Goal: Communication & Community: Answer question/provide support

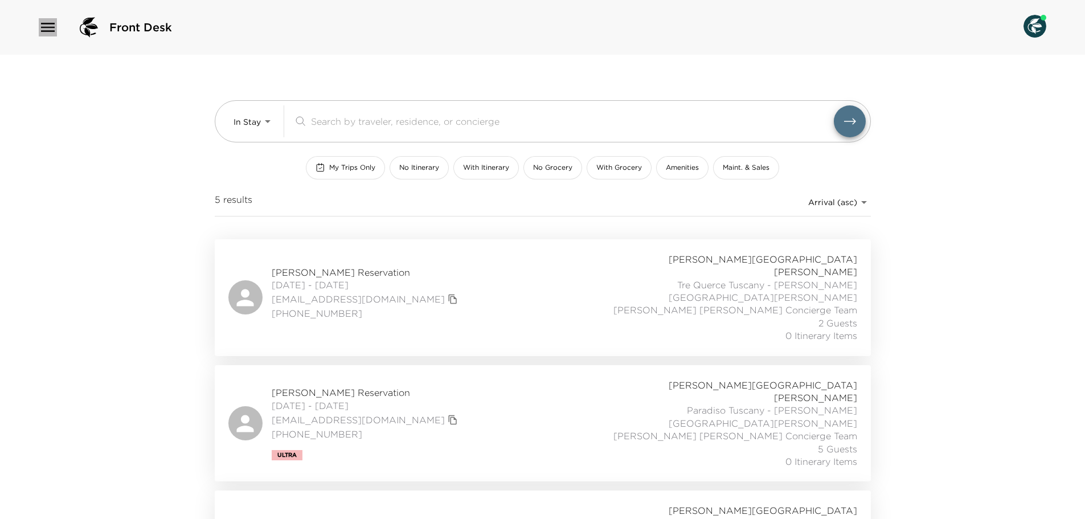
click at [51, 29] on icon "button" at bounding box center [48, 27] width 18 height 18
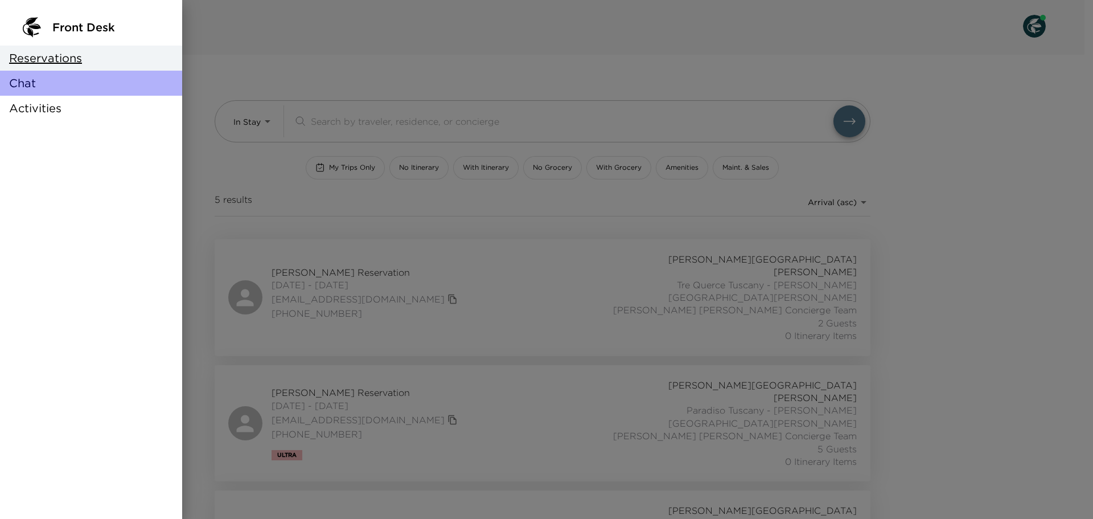
click at [128, 88] on div "Chat" at bounding box center [91, 83] width 182 height 25
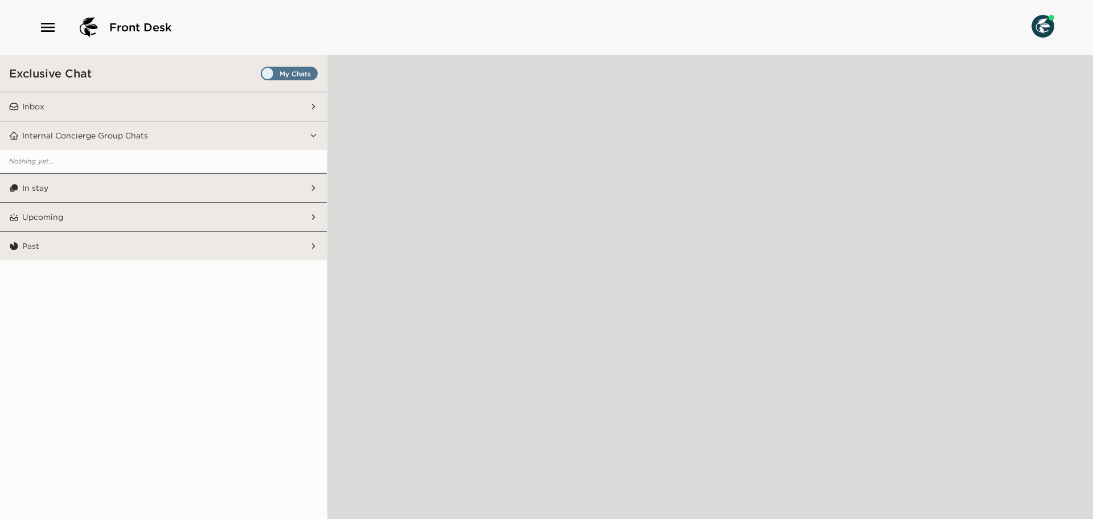
click at [297, 74] on span "Set all destinations" at bounding box center [289, 76] width 57 height 14
click at [263, 76] on input "Set all destinations" at bounding box center [263, 76] width 0 height 0
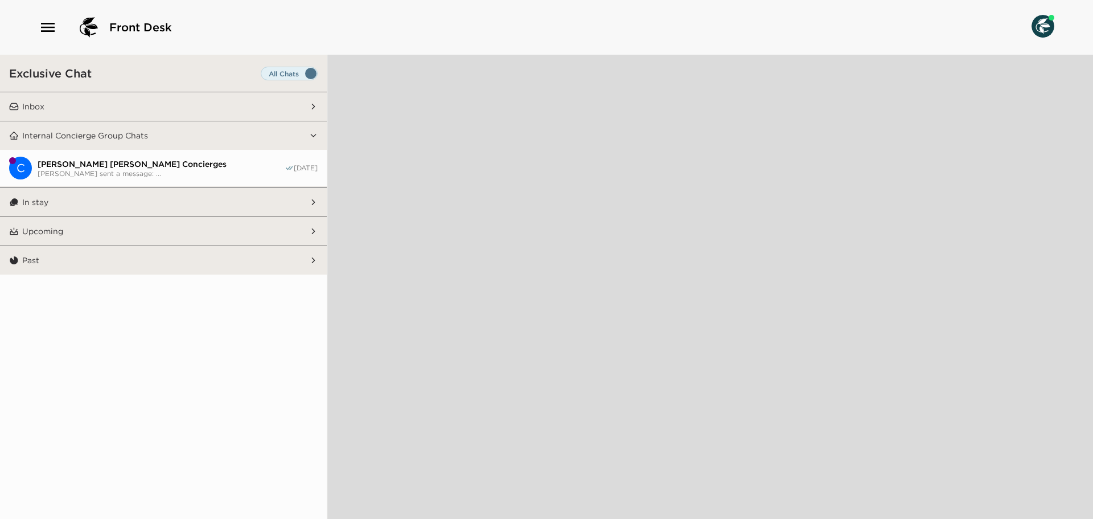
click at [290, 113] on button "Inbox" at bounding box center [164, 106] width 290 height 28
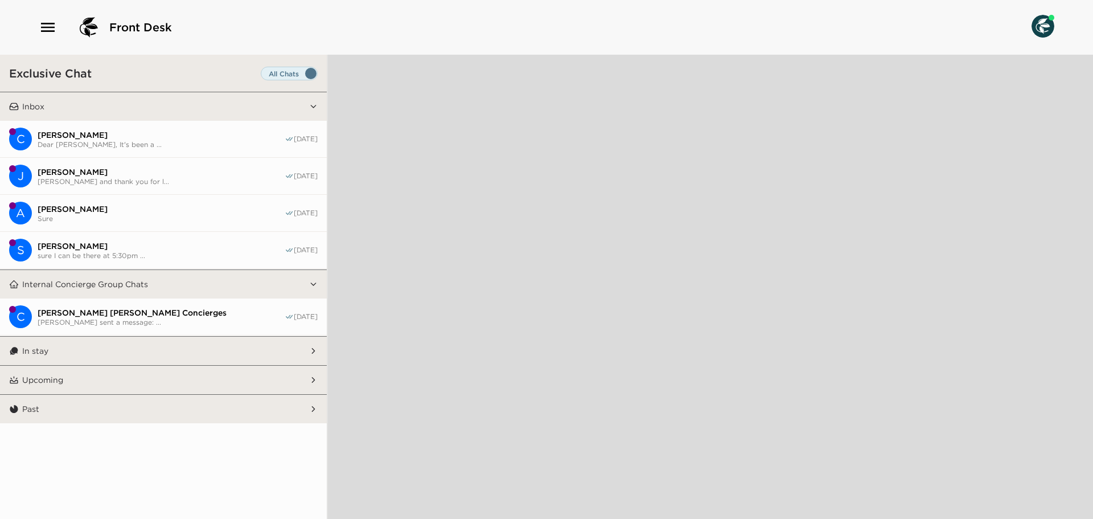
click at [278, 362] on button "In stay" at bounding box center [164, 351] width 290 height 28
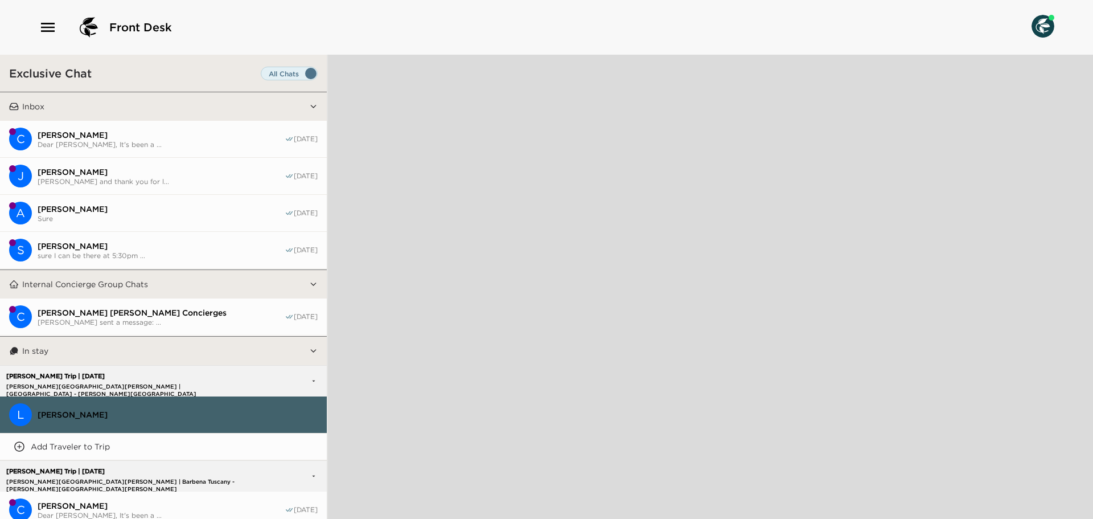
click at [273, 364] on button "In stay" at bounding box center [164, 351] width 290 height 28
